Goal: Task Accomplishment & Management: Manage account settings

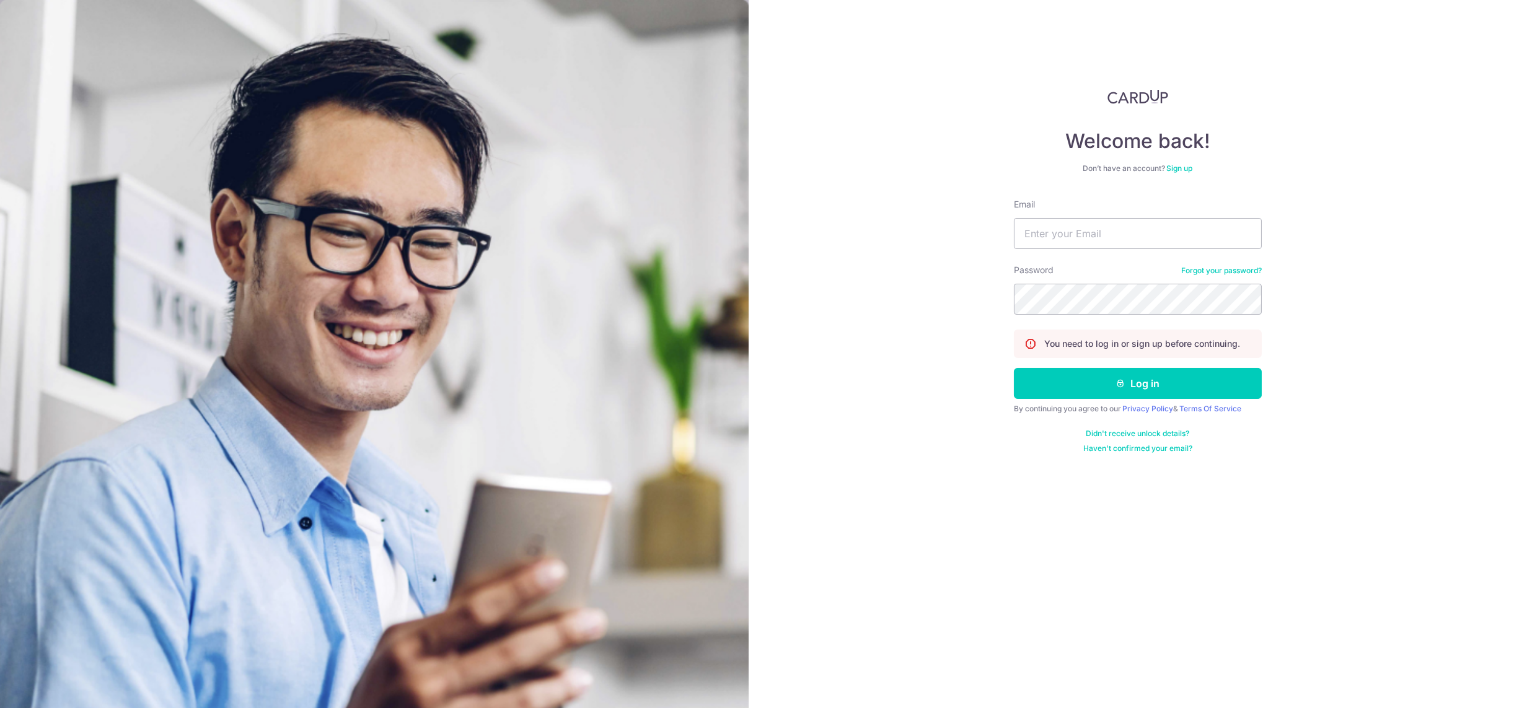
type input "[DEMOGRAPHIC_DATA][EMAIL_ADDRESS][DOMAIN_NAME]"
click at [1014, 368] on button "Log in" at bounding box center [1138, 383] width 248 height 31
